Goal: Information Seeking & Learning: Check status

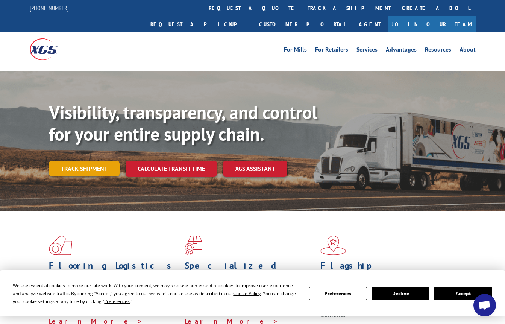
click at [89, 160] on link "Track shipment" at bounding box center [84, 168] width 71 height 16
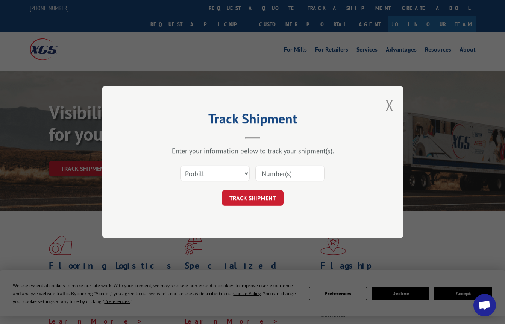
click at [289, 183] on div "Select category... Probill BOL PO" at bounding box center [252, 173] width 225 height 25
click at [283, 172] on input at bounding box center [289, 173] width 69 height 16
type input "17500357"
click at [271, 203] on button "TRACK SHIPMENT" at bounding box center [253, 198] width 62 height 16
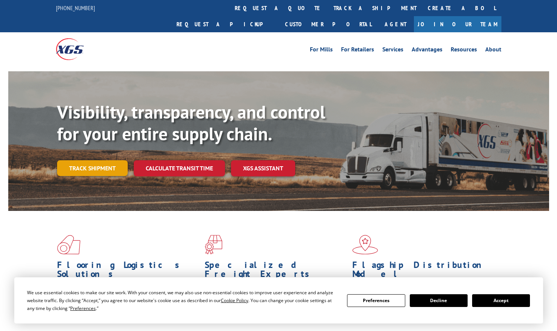
click at [100, 160] on link "Track shipment" at bounding box center [92, 168] width 71 height 16
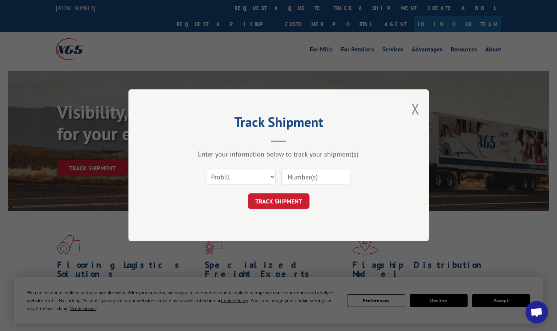
click at [319, 178] on input at bounding box center [315, 177] width 69 height 16
type input "17500357"
click at [297, 204] on button "TRACK SHIPMENT" at bounding box center [279, 202] width 62 height 16
